Goal: Task Accomplishment & Management: Manage account settings

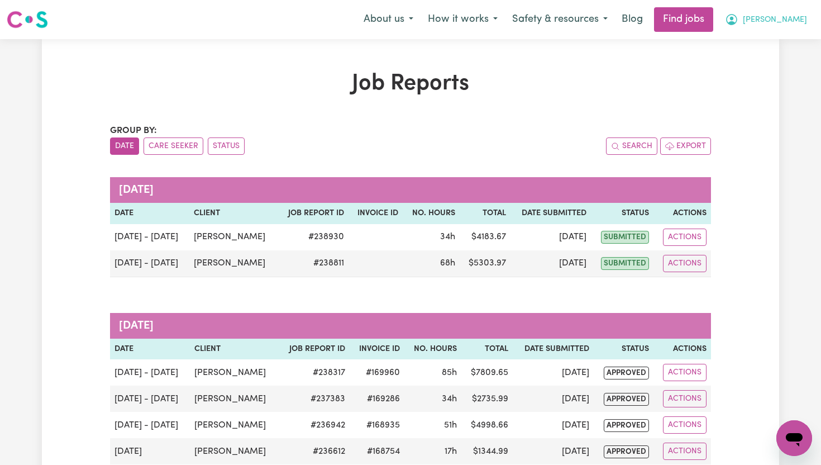
click at [799, 20] on span "[PERSON_NAME]" at bounding box center [775, 20] width 64 height 12
click at [785, 58] on link "My Dashboard" at bounding box center [770, 64] width 88 height 21
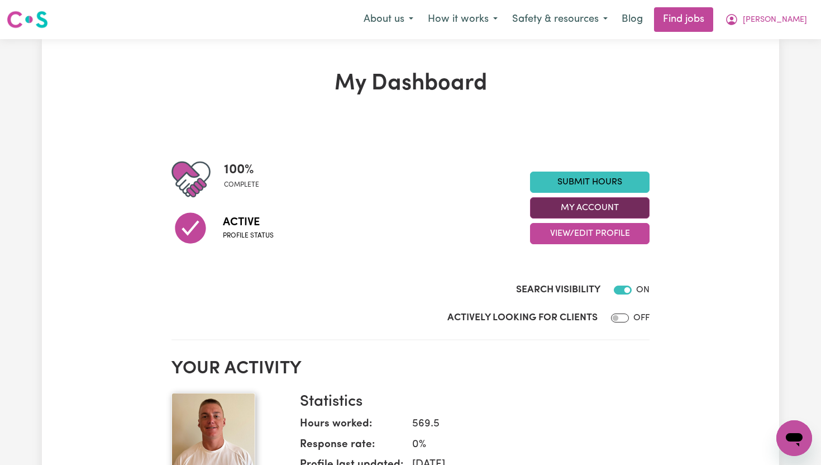
click at [637, 208] on button "My Account" at bounding box center [590, 207] width 120 height 21
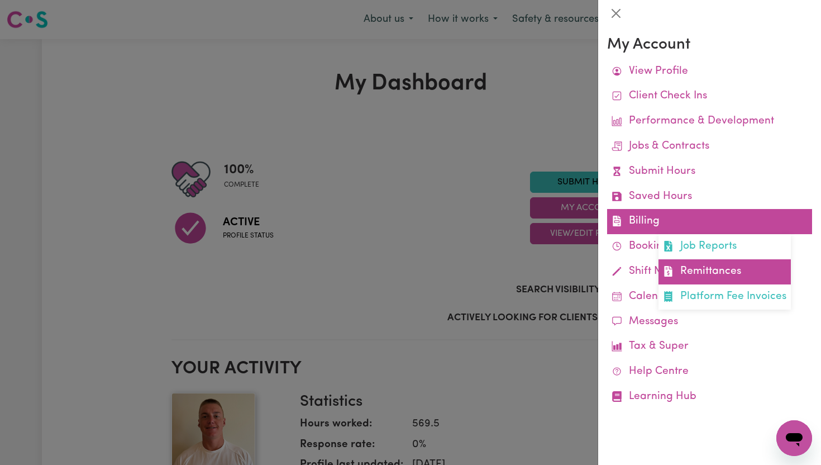
click at [713, 268] on link "Remittances" at bounding box center [725, 271] width 132 height 25
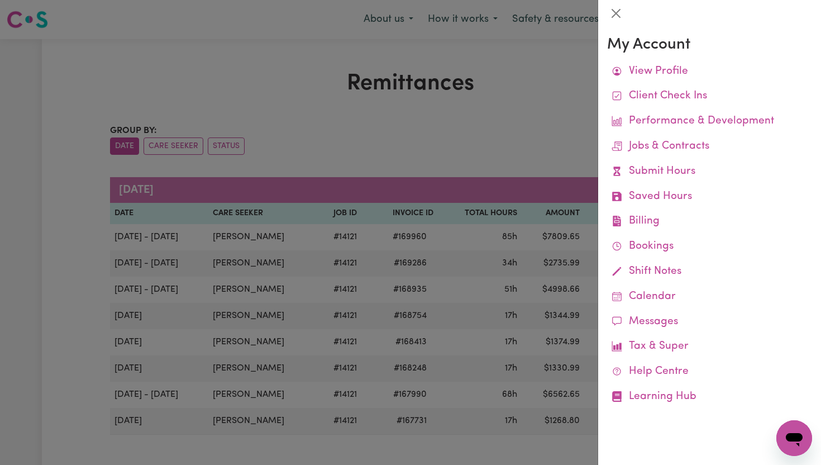
click at [545, 134] on div at bounding box center [410, 232] width 821 height 465
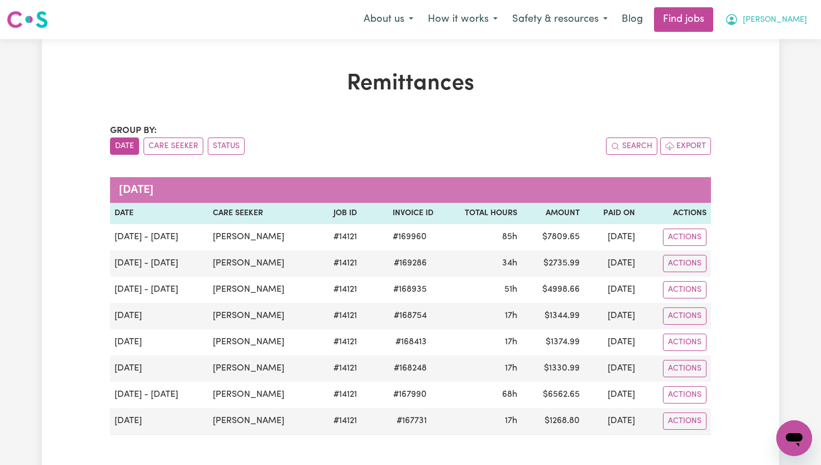
click at [789, 23] on button "[PERSON_NAME]" at bounding box center [766, 19] width 97 height 23
click at [772, 68] on link "My Dashboard" at bounding box center [770, 64] width 88 height 21
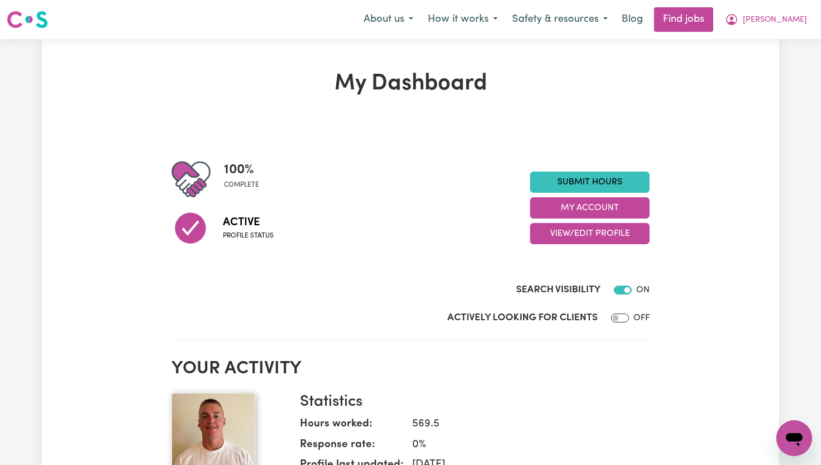
click at [635, 328] on div "Actively Looking for Clients OFF" at bounding box center [411, 320] width 478 height 19
click at [618, 317] on input "Actively Looking for Clients" at bounding box center [620, 317] width 18 height 9
checkbox input "true"
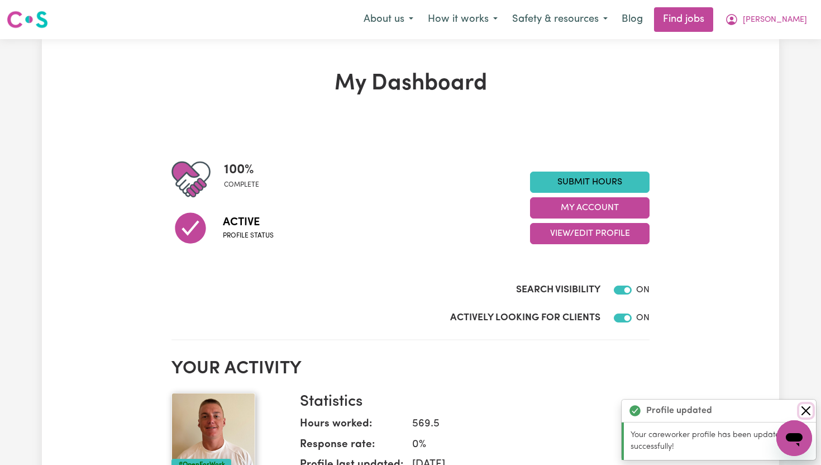
click at [808, 407] on button "Close" at bounding box center [805, 410] width 13 height 13
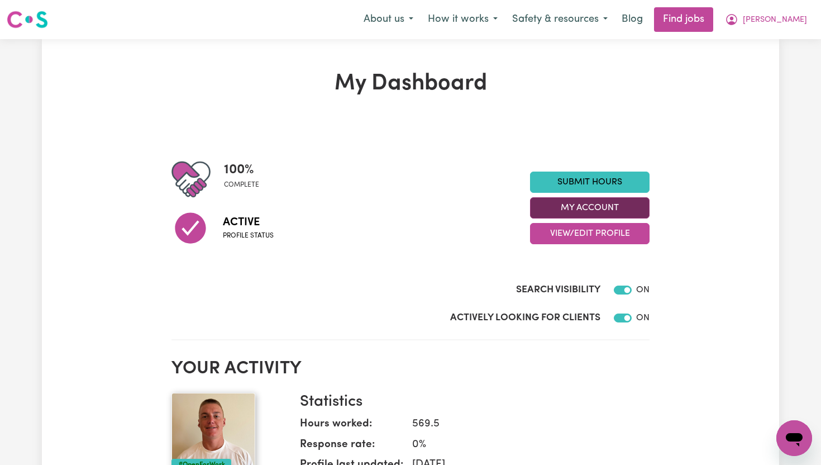
click at [606, 206] on button "My Account" at bounding box center [590, 207] width 120 height 21
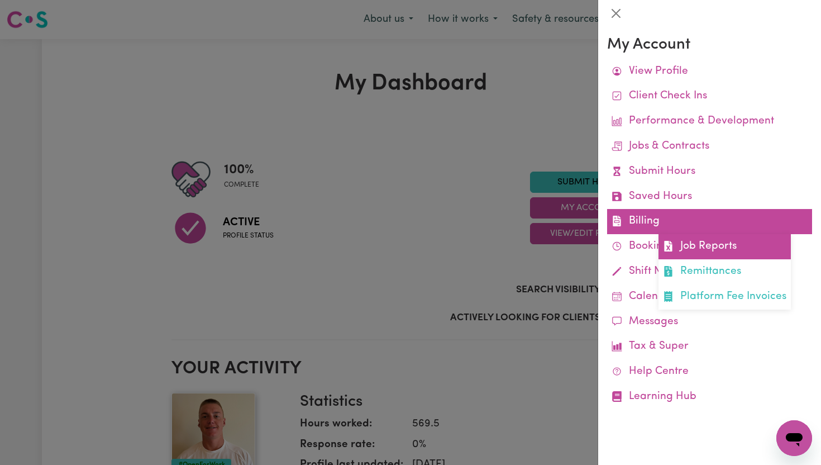
click at [696, 243] on link "Job Reports" at bounding box center [725, 246] width 132 height 25
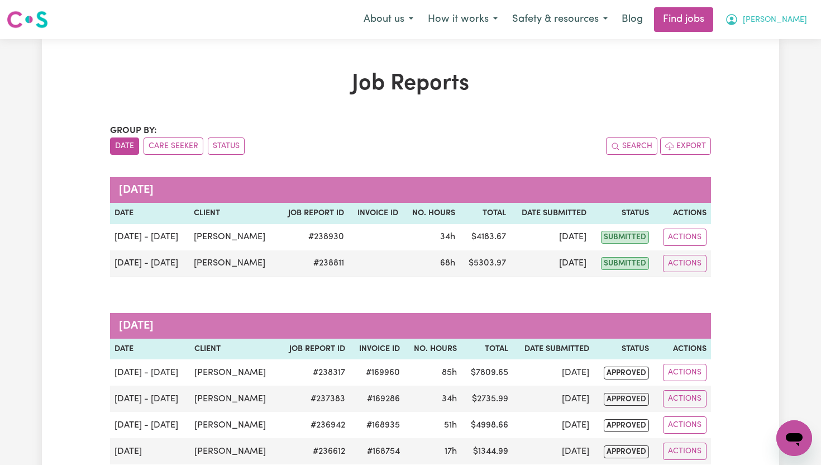
click at [794, 22] on span "[PERSON_NAME]" at bounding box center [775, 20] width 64 height 12
click at [770, 41] on link "My Account" at bounding box center [770, 43] width 88 height 21
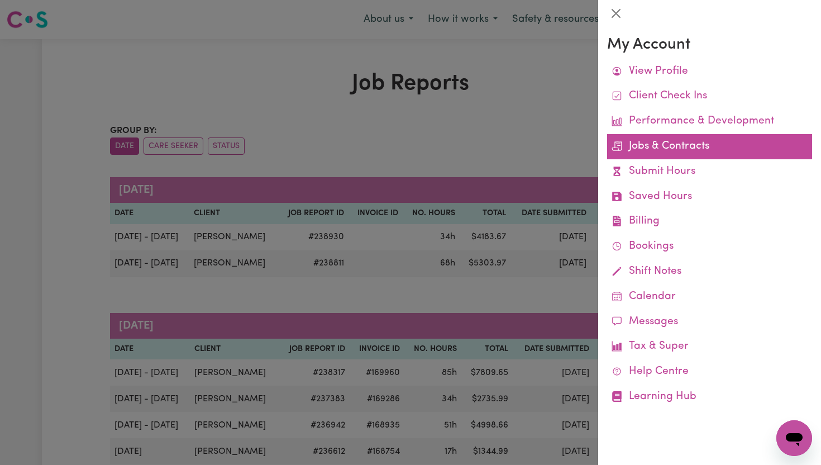
click at [667, 155] on link "Jobs & Contracts" at bounding box center [709, 146] width 205 height 25
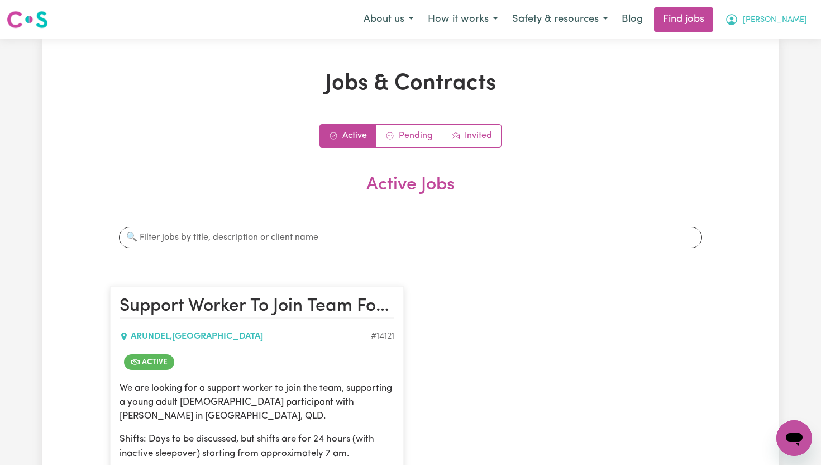
click at [796, 18] on span "[PERSON_NAME]" at bounding box center [775, 20] width 64 height 12
click at [713, 15] on link "Find jobs" at bounding box center [683, 19] width 59 height 25
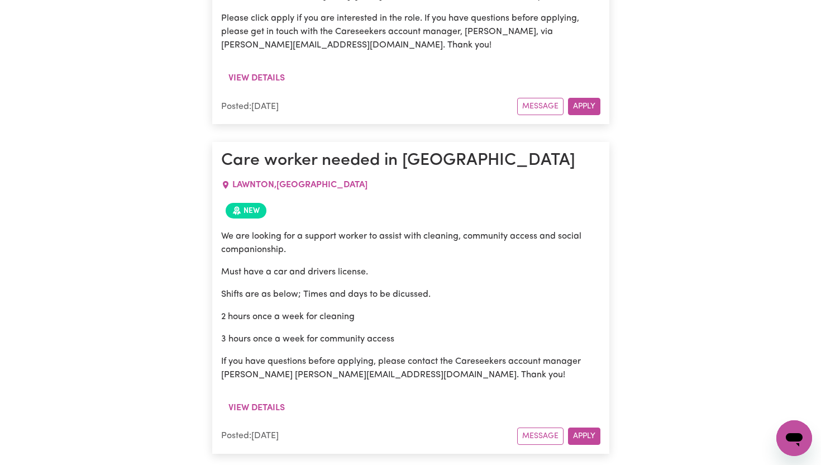
scroll to position [1065, 0]
